Goal: Communication & Community: Ask a question

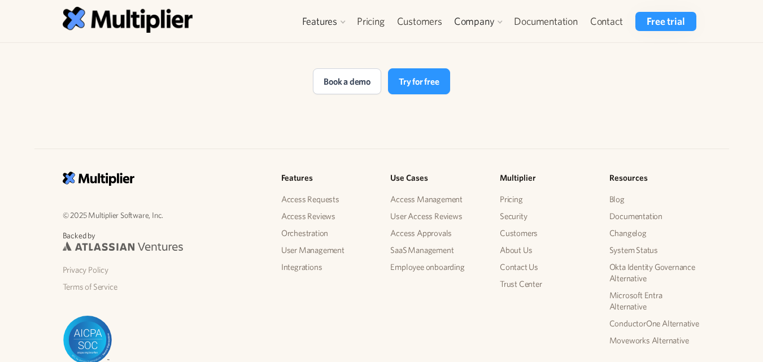
scroll to position [2459, 0]
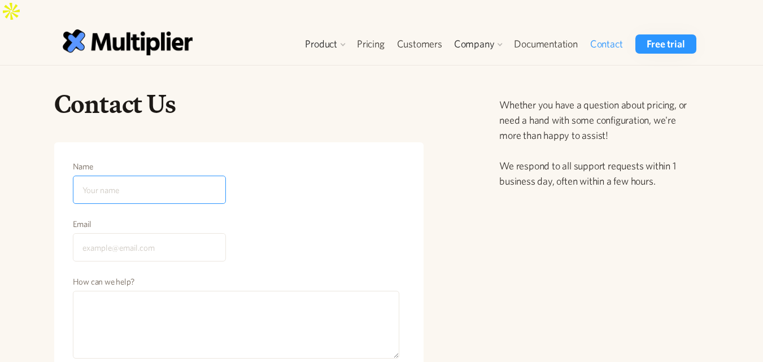
click at [177, 176] on input "Name" at bounding box center [149, 190] width 153 height 28
type input "Linda Rehayem"
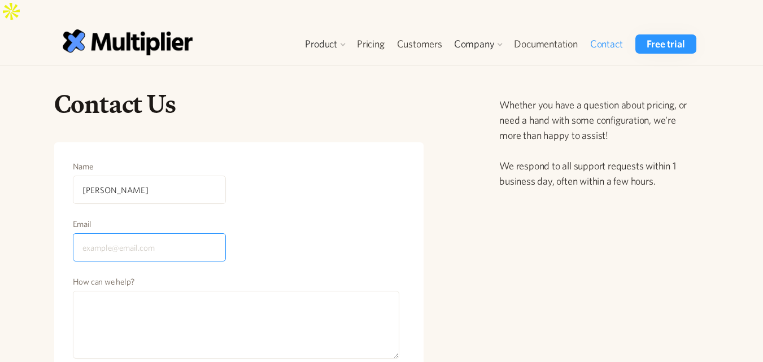
click at [116, 233] on input "Email" at bounding box center [149, 247] width 153 height 28
type input "lindarcontentmarketing@gmail.com"
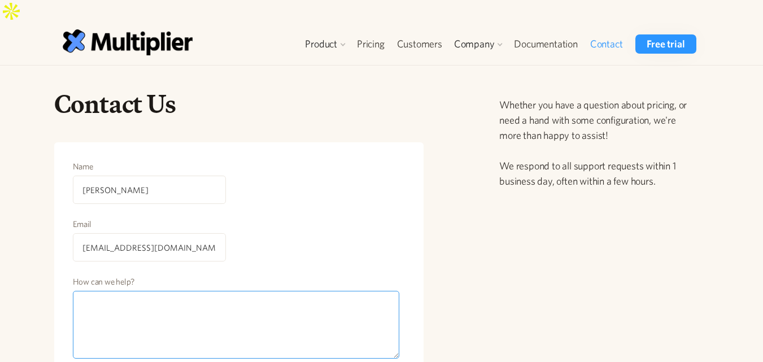
click at [184, 291] on textarea "How can we help?" at bounding box center [236, 325] width 327 height 68
paste textarea "Hi Dear, I hope you are well. My name is Linda Rehayem and I am a marketing spe…"
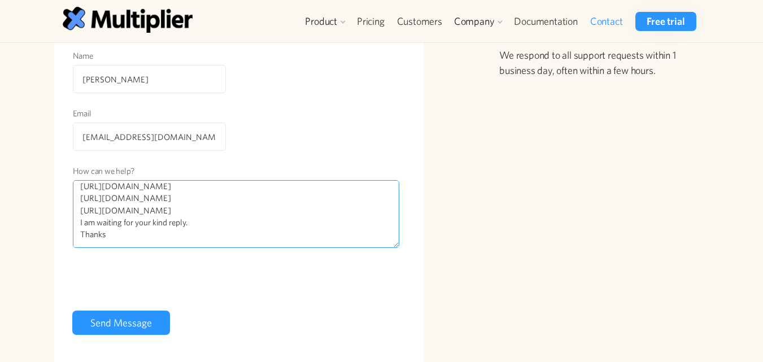
scroll to position [113, 0]
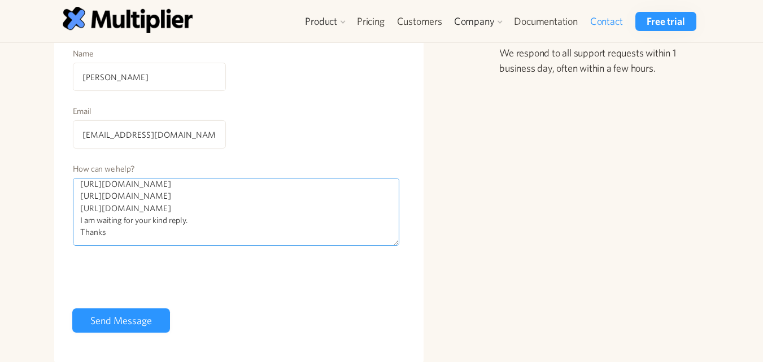
type textarea "Hi Dear, I hope you are well. My name is Linda Rehayem and I am a marketing spe…"
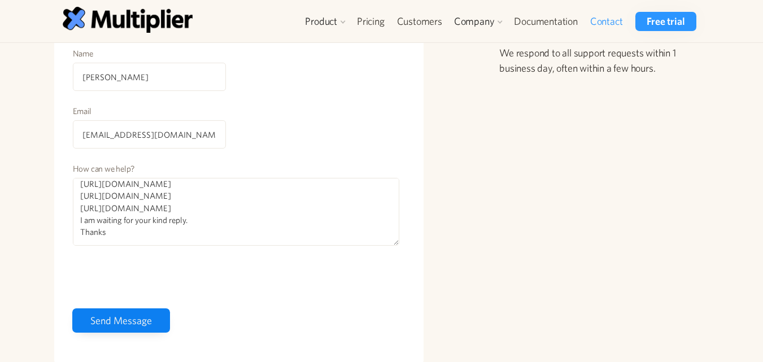
click at [106, 308] on input "Send Message" at bounding box center [121, 320] width 98 height 24
type input "Please wait..."
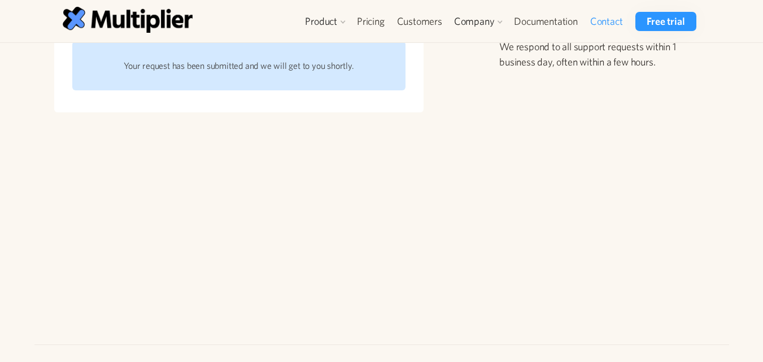
scroll to position [6, 0]
